Goal: Transaction & Acquisition: Purchase product/service

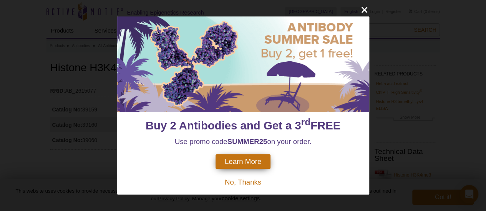
click at [243, 180] on span "No, Thanks" at bounding box center [243, 182] width 36 height 8
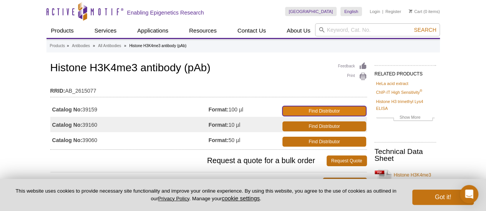
click at [317, 112] on link "Find Distributor" at bounding box center [323, 111] width 83 height 10
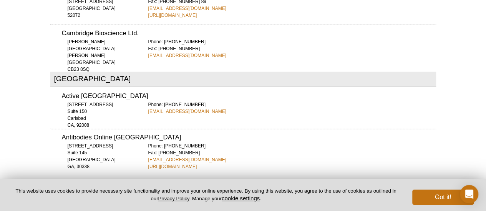
scroll to position [3234, 0]
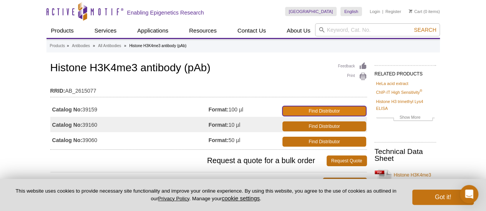
click at [315, 109] on link "Find Distributor" at bounding box center [323, 111] width 83 height 10
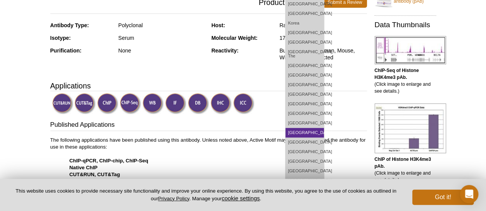
scroll to position [230, 0]
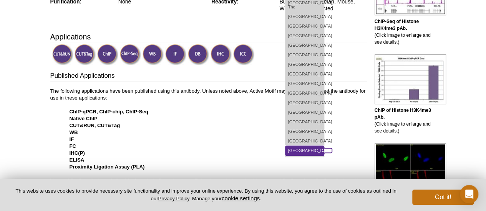
click at [324, 146] on link "[GEOGRAPHIC_DATA]" at bounding box center [304, 151] width 38 height 10
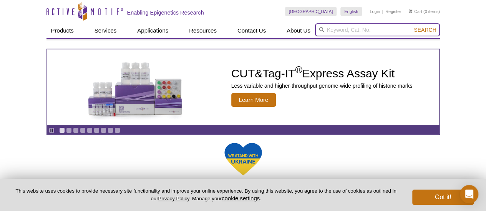
click at [340, 28] on input "search" at bounding box center [377, 29] width 125 height 13
paste input "39159"
type input "39159"
click at [411, 26] on button "Search" at bounding box center [424, 29] width 27 height 7
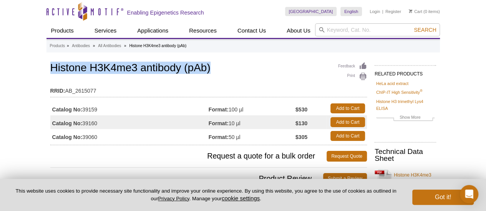
drag, startPoint x: 51, startPoint y: 65, endPoint x: 205, endPoint y: 77, distance: 154.4
click at [205, 77] on div "Feedback Print Histone H3K4me3 antibody (pAb) RRID: AB_2615077 Catalog No: 3915…" at bounding box center [208, 103] width 316 height 85
copy h1 "Histone H3K4me3 antibody (pAb)"
drag, startPoint x: 230, startPoint y: 109, endPoint x: 249, endPoint y: 106, distance: 19.8
click at [249, 106] on td "Format: 100 µl" at bounding box center [251, 109] width 87 height 14
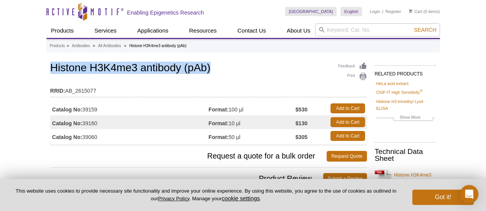
copy td "100 µl"
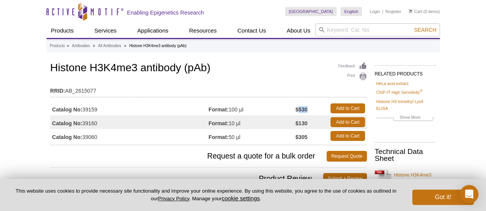
drag, startPoint x: 301, startPoint y: 109, endPoint x: 307, endPoint y: 109, distance: 5.8
click at [307, 109] on strong "$530" at bounding box center [301, 109] width 12 height 7
copy strong "530"
